Goal: Navigation & Orientation: Find specific page/section

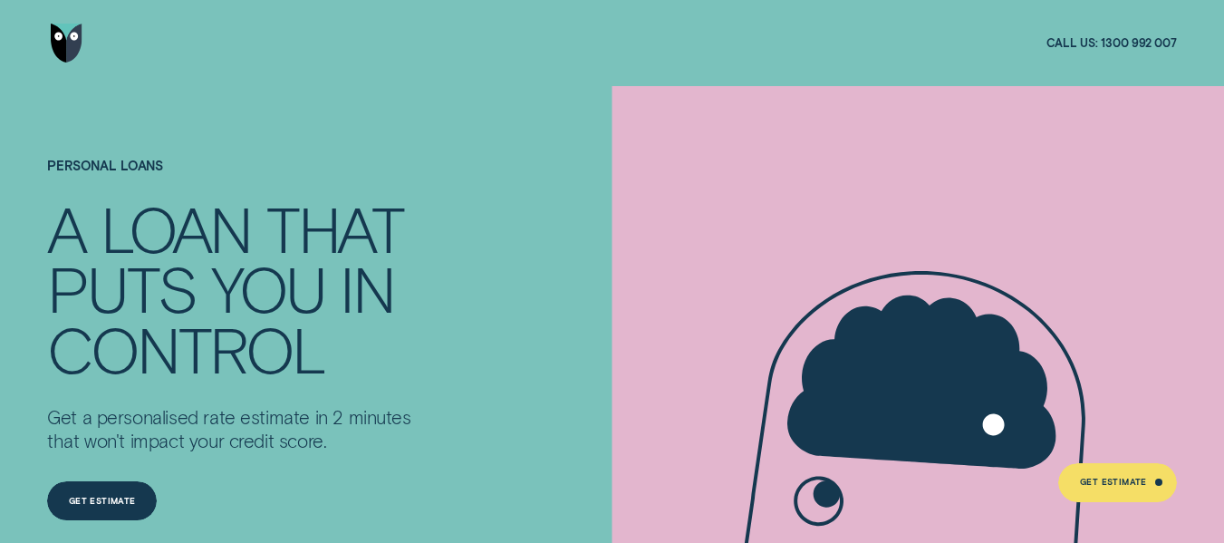
click at [73, 44] on img "Go to home page" at bounding box center [67, 43] width 33 height 39
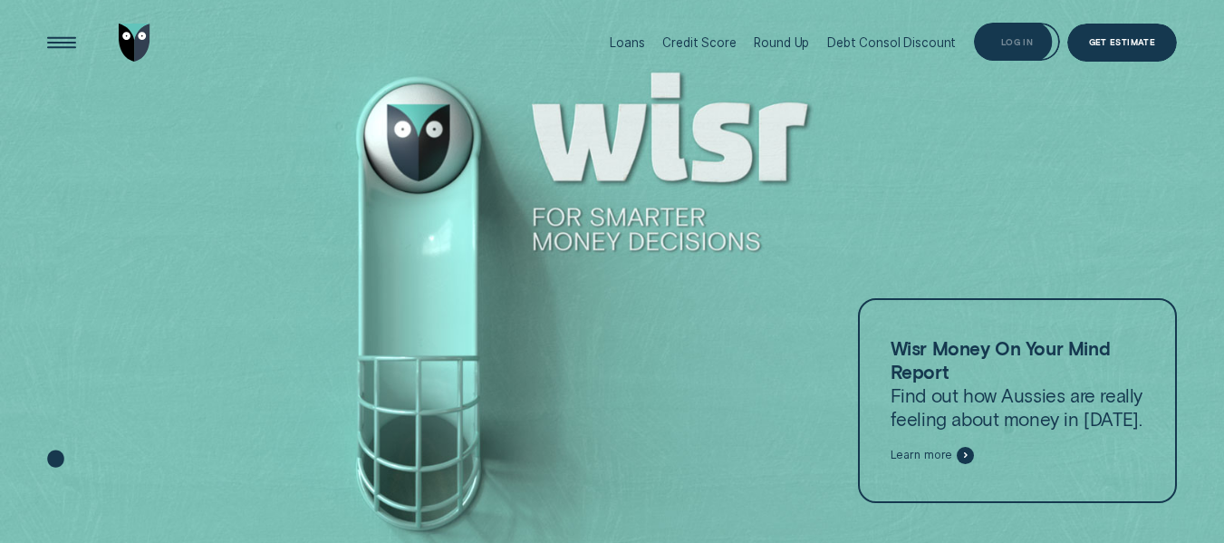
click at [1017, 41] on div "Log in" at bounding box center [1017, 42] width 32 height 7
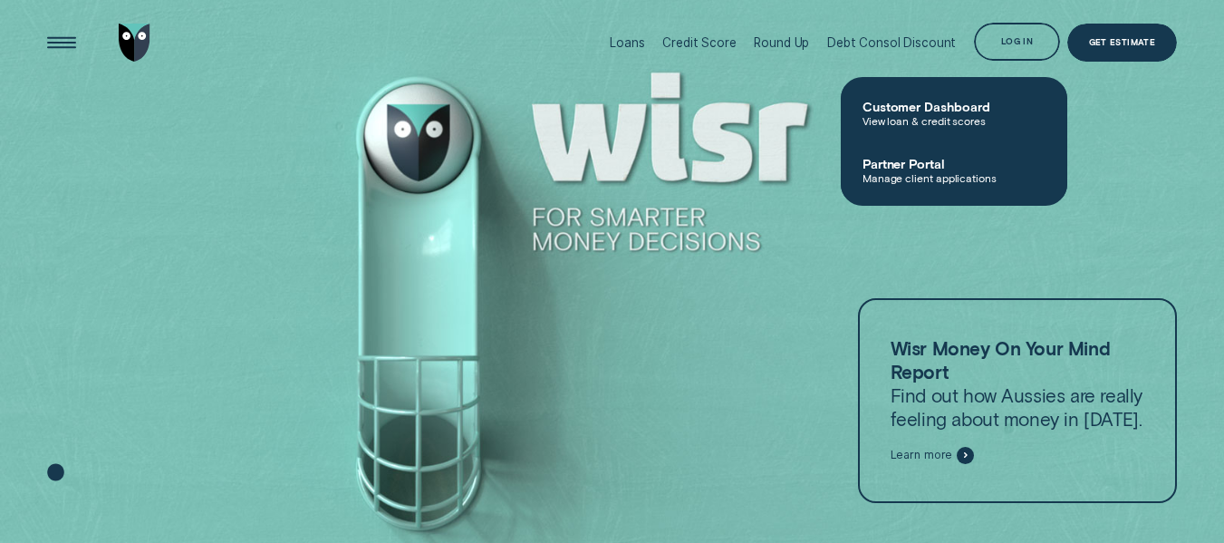
click at [405, 151] on div at bounding box center [612, 272] width 1224 height 544
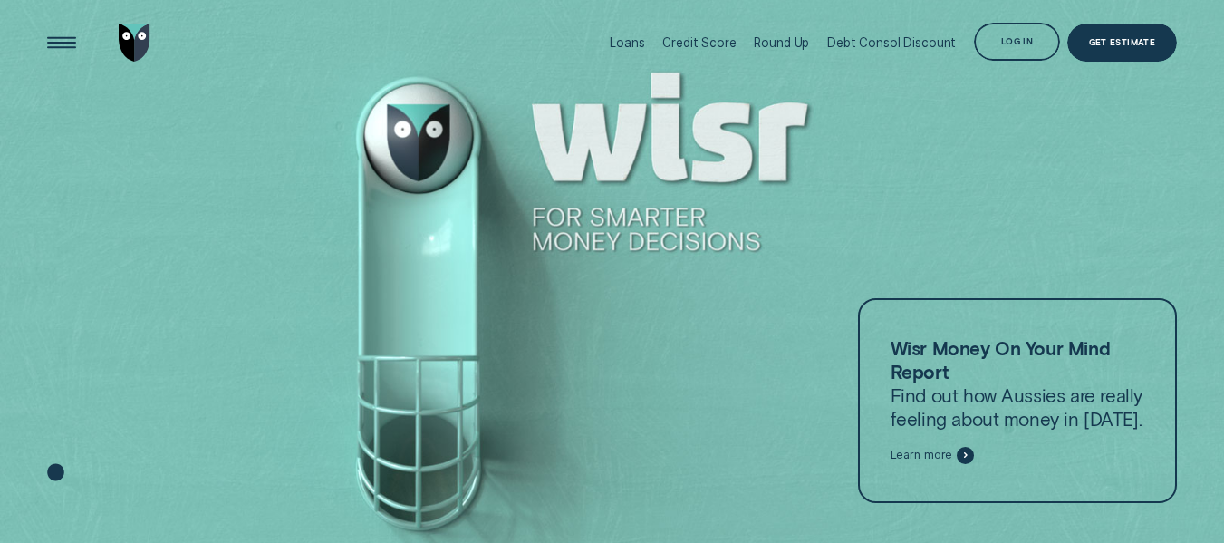
click at [438, 150] on div at bounding box center [612, 272] width 1224 height 544
click at [1018, 40] on div "Log in" at bounding box center [1017, 43] width 32 height 7
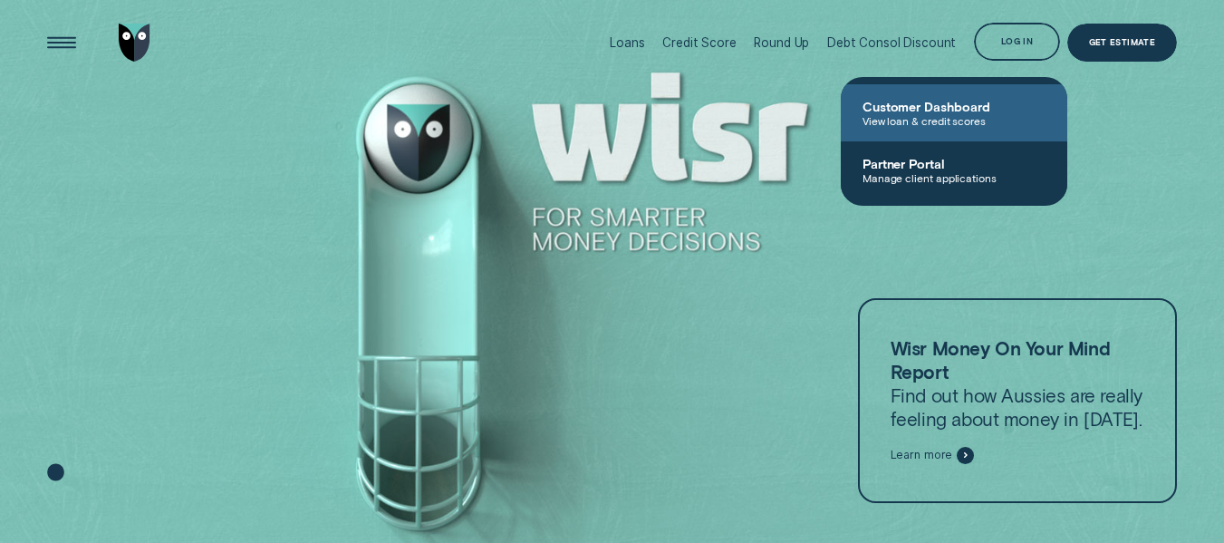
click at [961, 115] on span "View loan & credit scores" at bounding box center [954, 120] width 183 height 13
